Goal: Entertainment & Leisure: Browse casually

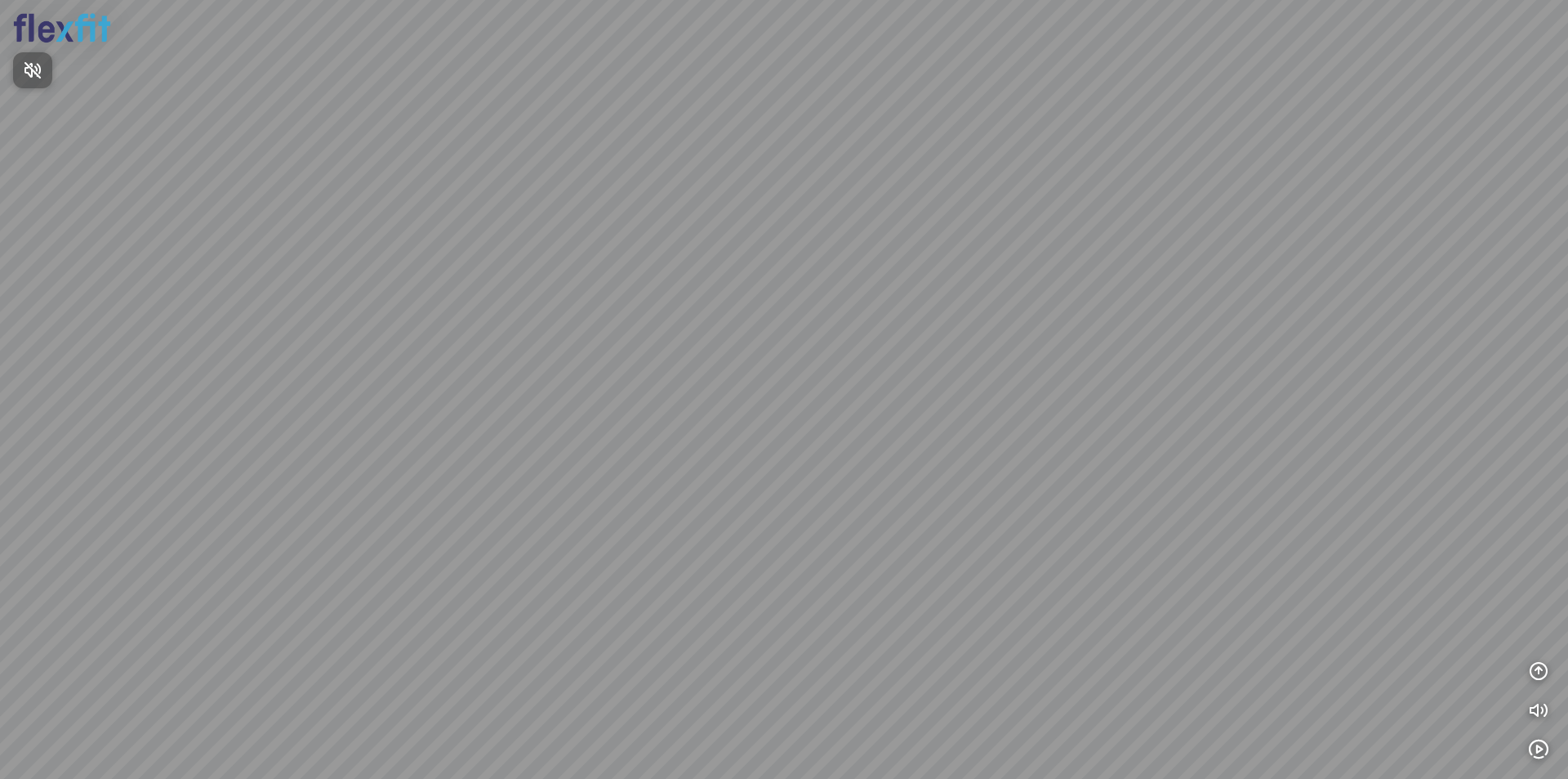
drag, startPoint x: 729, startPoint y: 380, endPoint x: 990, endPoint y: 347, distance: 263.1
click at [990, 347] on div at bounding box center [784, 389] width 1568 height 779
drag, startPoint x: 516, startPoint y: 278, endPoint x: 802, endPoint y: 251, distance: 287.3
click at [800, 252] on div at bounding box center [784, 389] width 1568 height 779
drag, startPoint x: 725, startPoint y: 303, endPoint x: 1035, endPoint y: 270, distance: 311.8
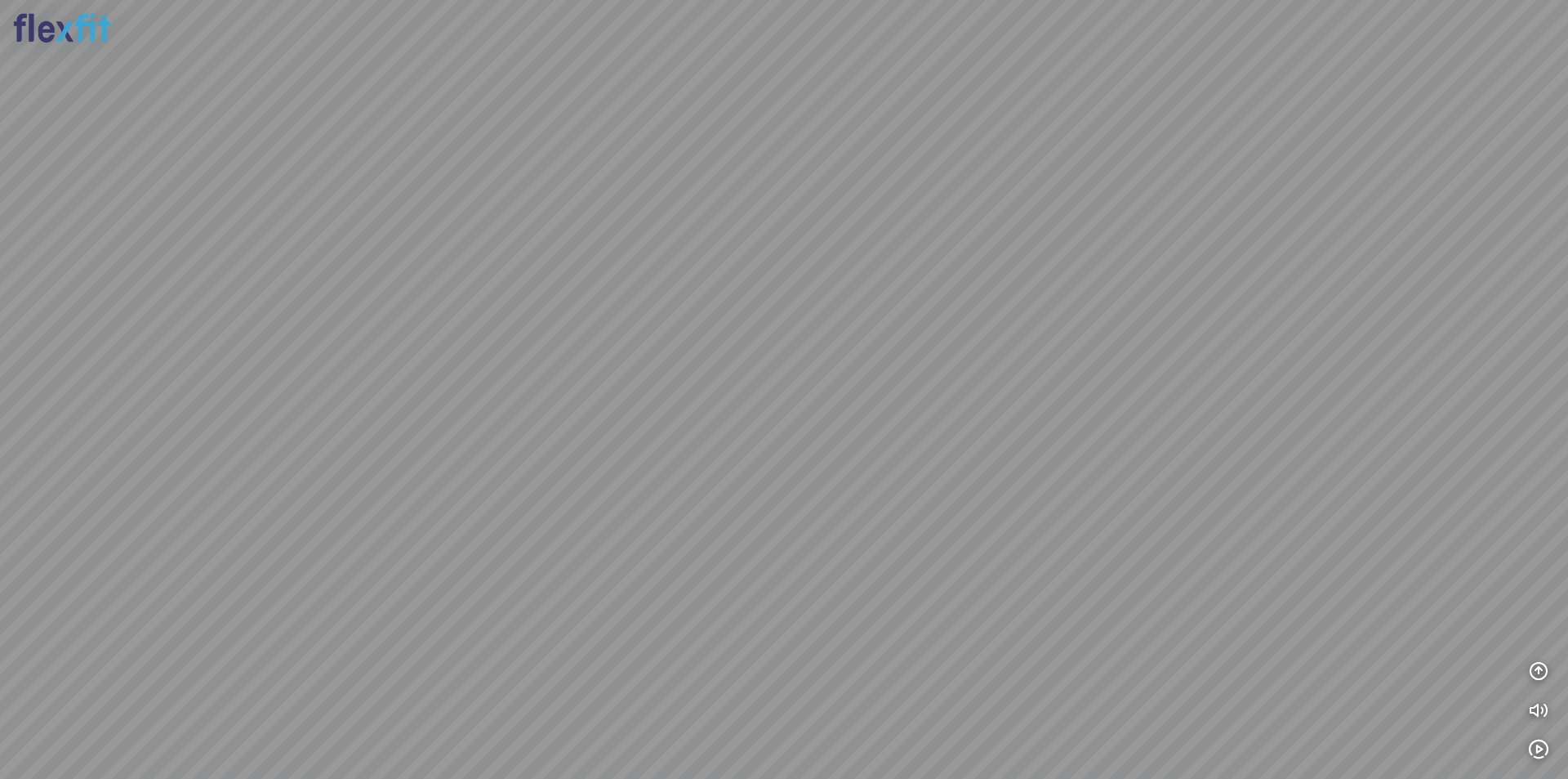
click at [1035, 270] on div at bounding box center [784, 389] width 1568 height 779
drag, startPoint x: 613, startPoint y: 284, endPoint x: 1054, endPoint y: 276, distance: 441.1
click at [1052, 277] on div at bounding box center [784, 389] width 1568 height 779
drag, startPoint x: 983, startPoint y: 282, endPoint x: 804, endPoint y: 330, distance: 185.3
click at [804, 330] on div at bounding box center [784, 389] width 1568 height 779
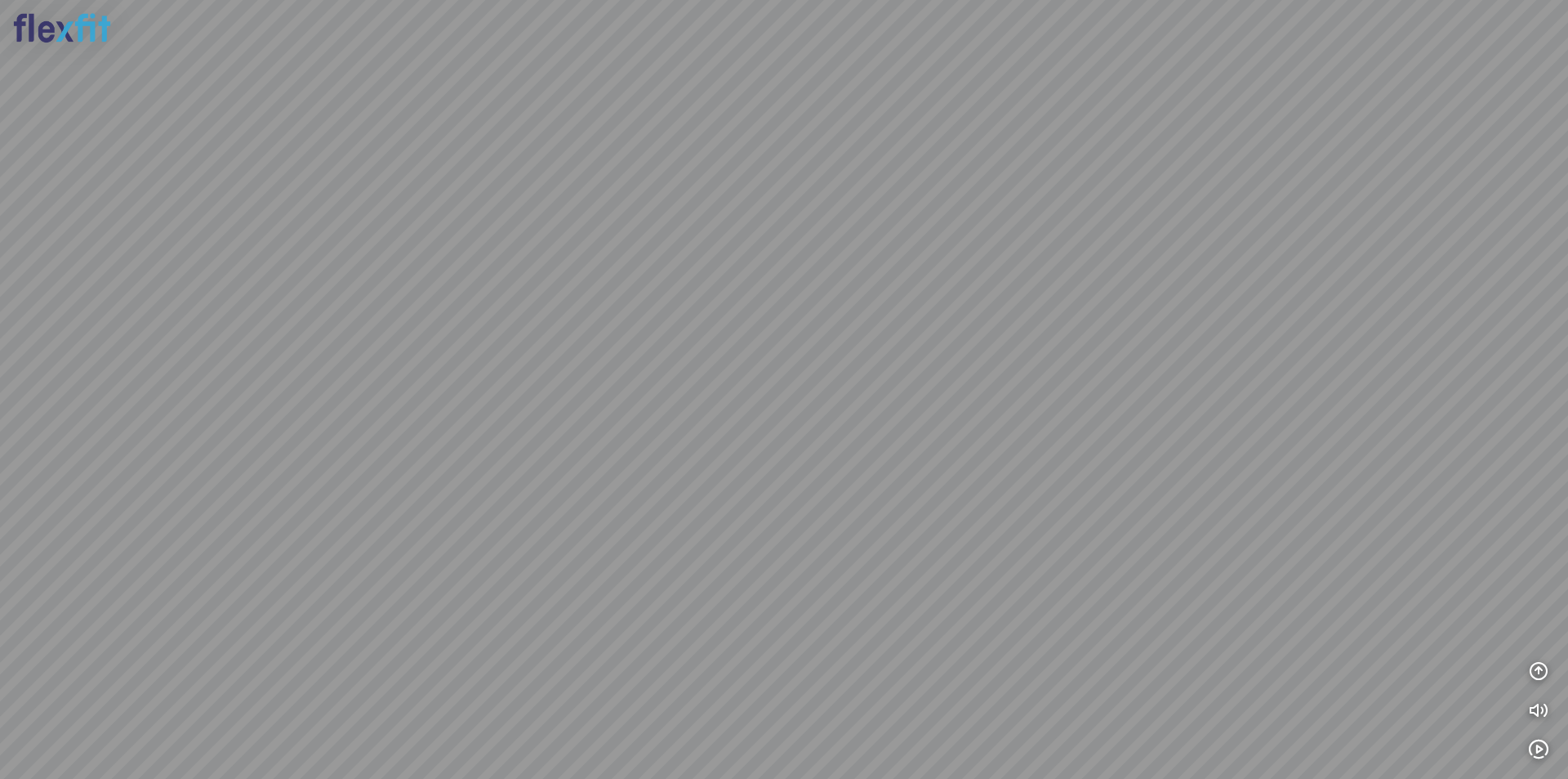
drag, startPoint x: 812, startPoint y: 331, endPoint x: 500, endPoint y: 331, distance: 312.0
click at [500, 331] on div at bounding box center [784, 389] width 1568 height 779
